Goal: Register for event/course

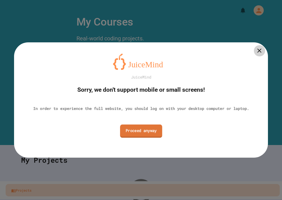
click at [148, 132] on link "Proceed anyway" at bounding box center [141, 131] width 42 height 13
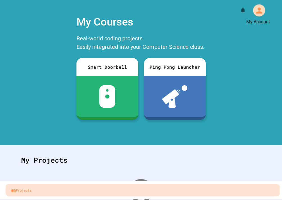
click at [258, 13] on icon "My Account" at bounding box center [259, 10] width 6 height 6
click at [204, 200] on div at bounding box center [141, 200] width 282 height 0
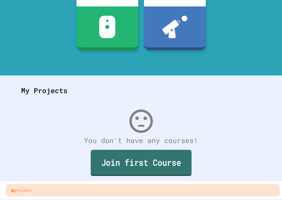
scroll to position [69, 0]
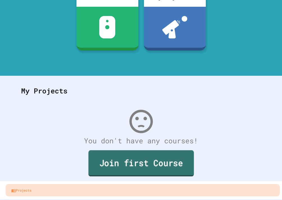
click at [166, 158] on link "Join first Course" at bounding box center [140, 164] width 105 height 26
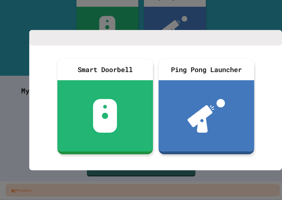
click at [250, 15] on div at bounding box center [141, 100] width 282 height 200
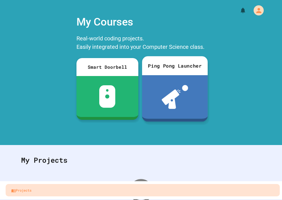
scroll to position [0, 0]
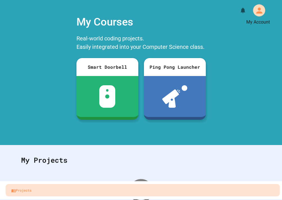
click at [254, 10] on icon "My Account" at bounding box center [258, 10] width 9 height 9
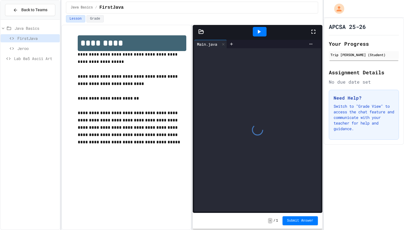
click at [17, 37] on div "FirstJava" at bounding box center [30, 38] width 59 height 8
click at [19, 55] on div "Lab 0a5 Ascii Art" at bounding box center [30, 58] width 59 height 8
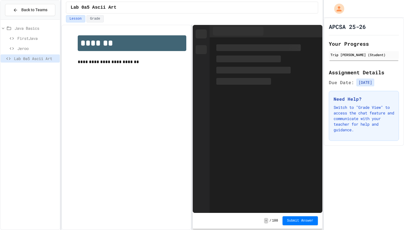
click at [22, 42] on div "FirstJava" at bounding box center [30, 38] width 59 height 8
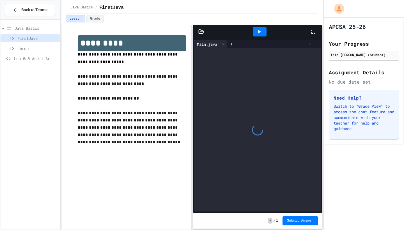
click at [256, 35] on div at bounding box center [260, 32] width 14 height 10
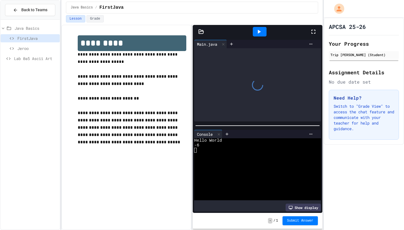
click at [314, 35] on icon at bounding box center [313, 31] width 7 height 7
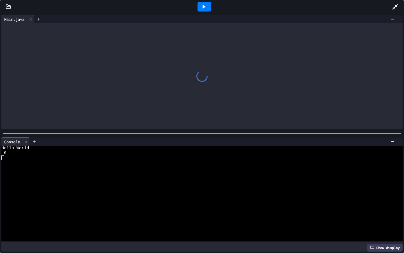
click at [396, 4] on icon at bounding box center [395, 6] width 7 height 7
